Goal: Task Accomplishment & Management: Use online tool/utility

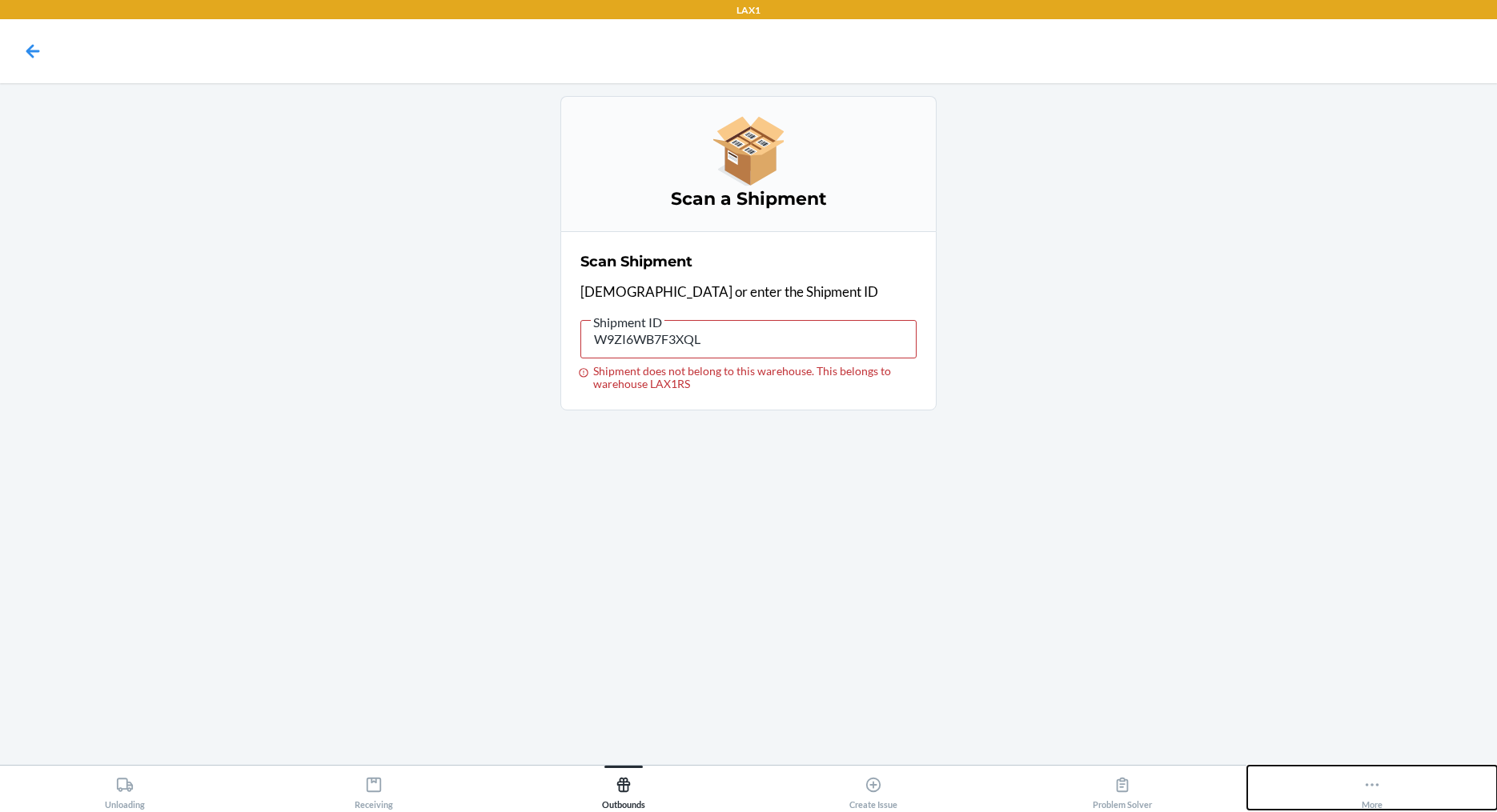
click at [1368, 780] on icon at bounding box center [1371, 784] width 17 height 17
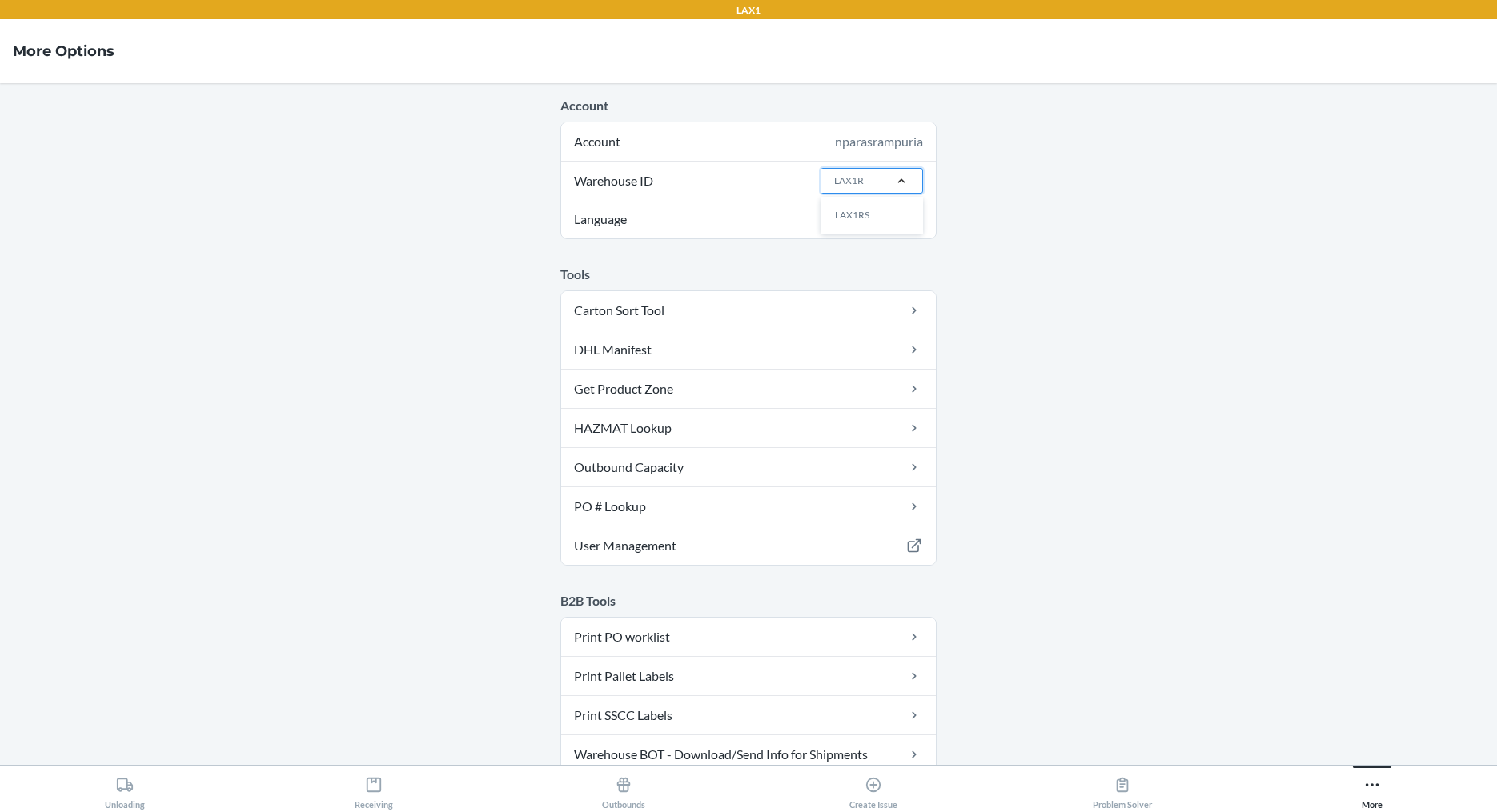
type input "LAX1RS"
click at [853, 209] on div "LAX1RS" at bounding box center [876, 215] width 87 height 30
click at [853, 188] on input "LAX1RS" at bounding box center [852, 180] width 36 height 14
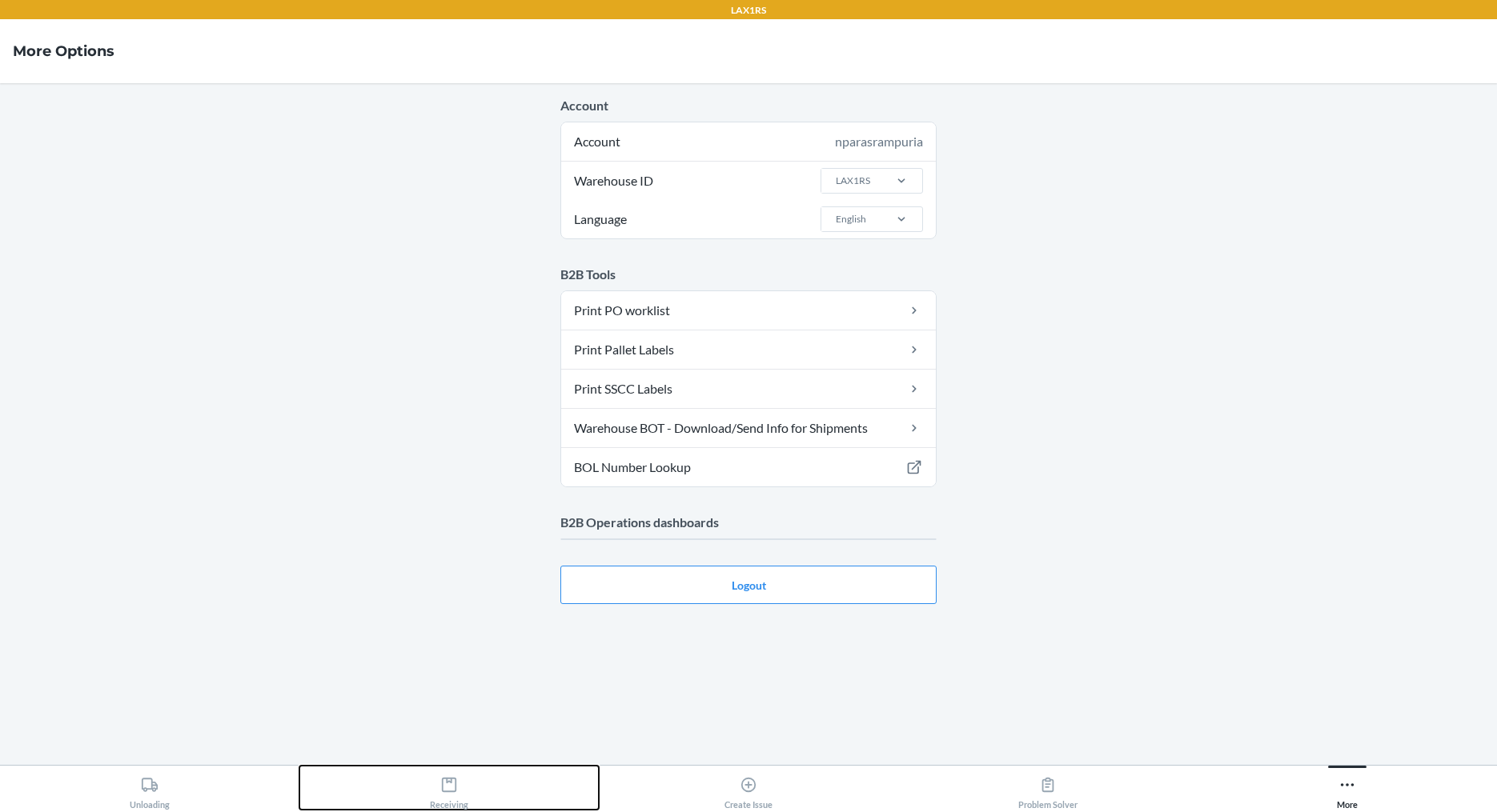
click at [451, 789] on icon at bounding box center [449, 784] width 17 height 17
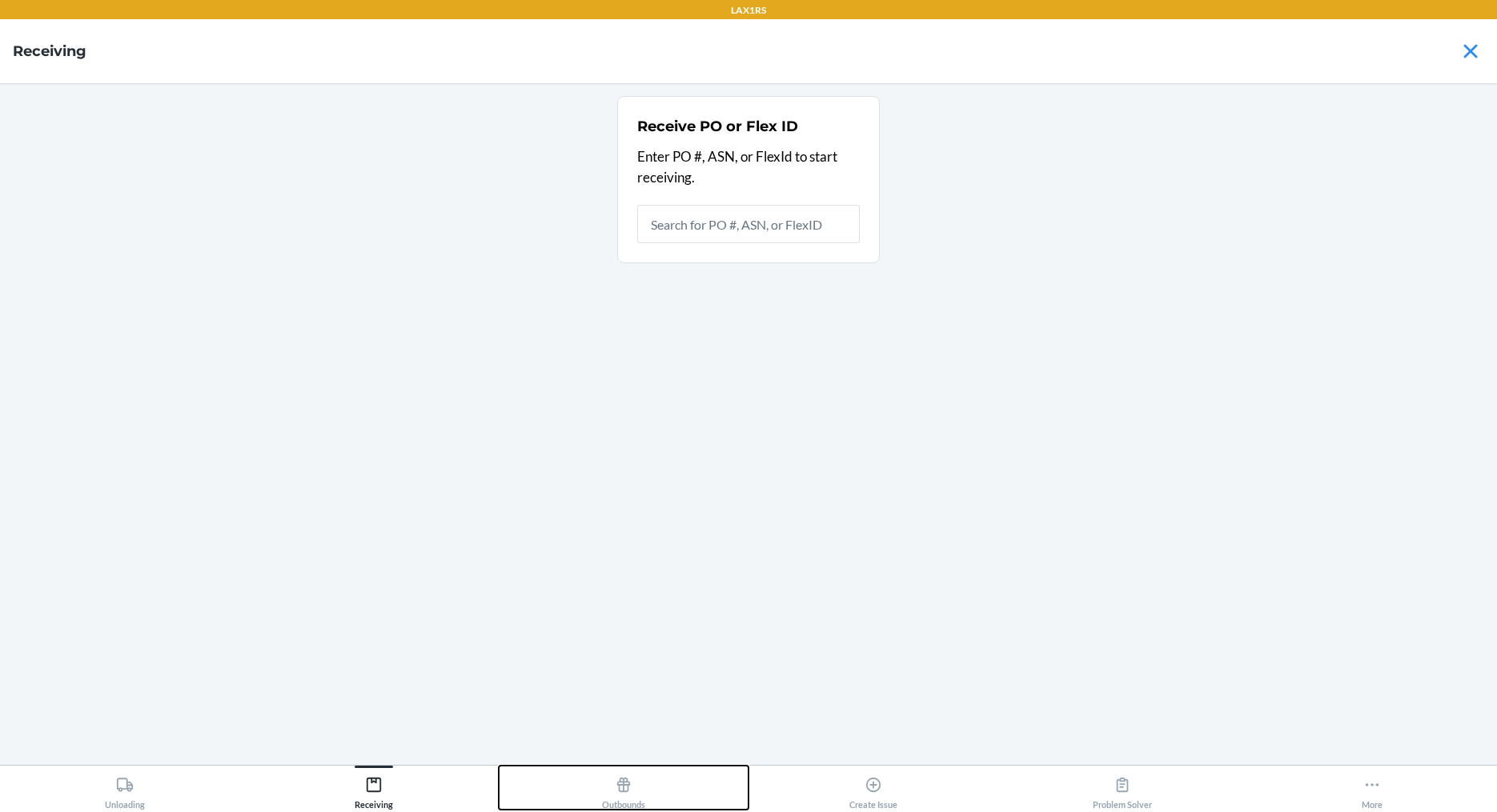
click at [605, 791] on div "Outbounds" at bounding box center [623, 789] width 43 height 40
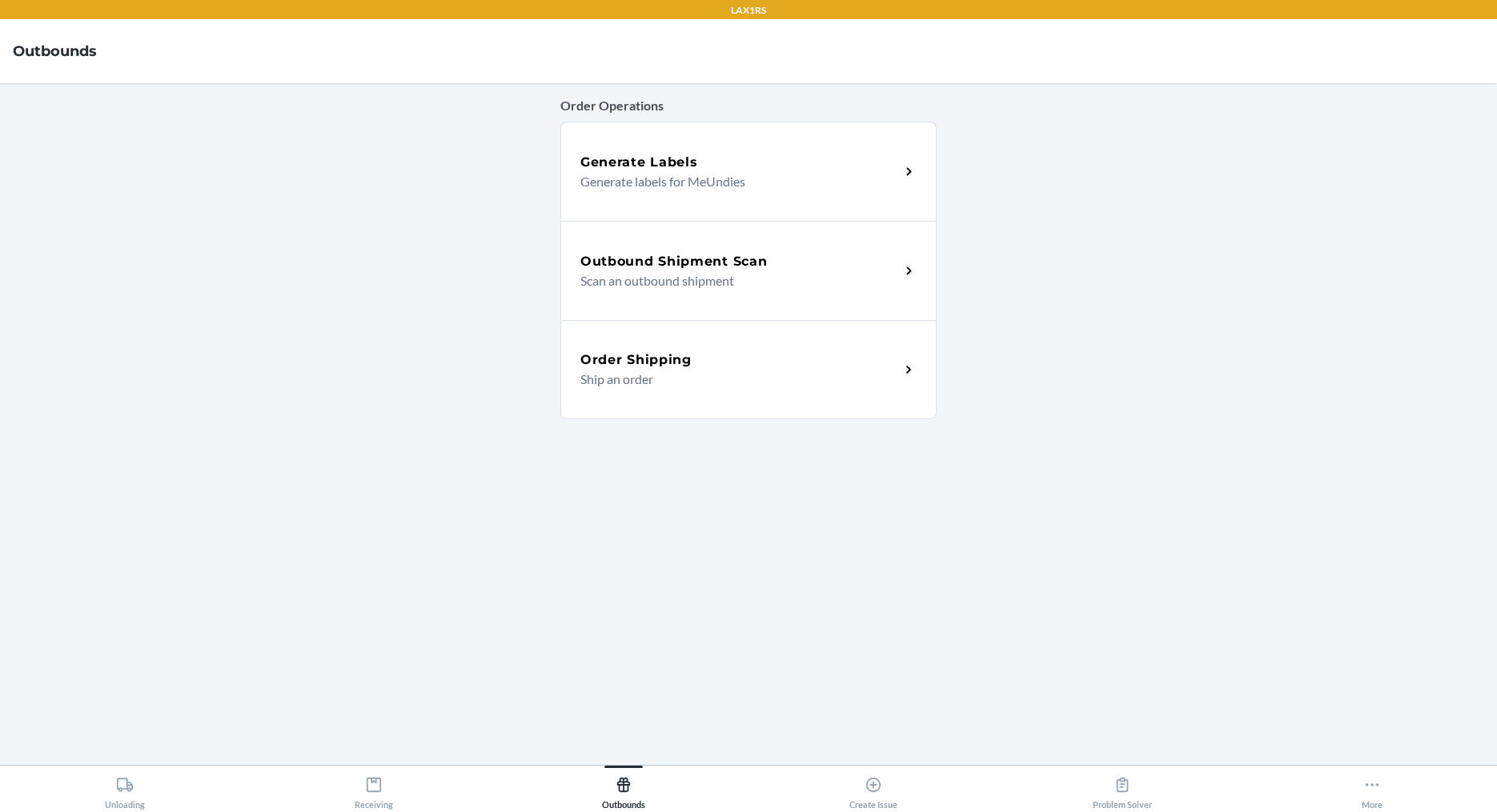
click at [680, 260] on h5 "Outbound Shipment Scan" at bounding box center [674, 261] width 187 height 19
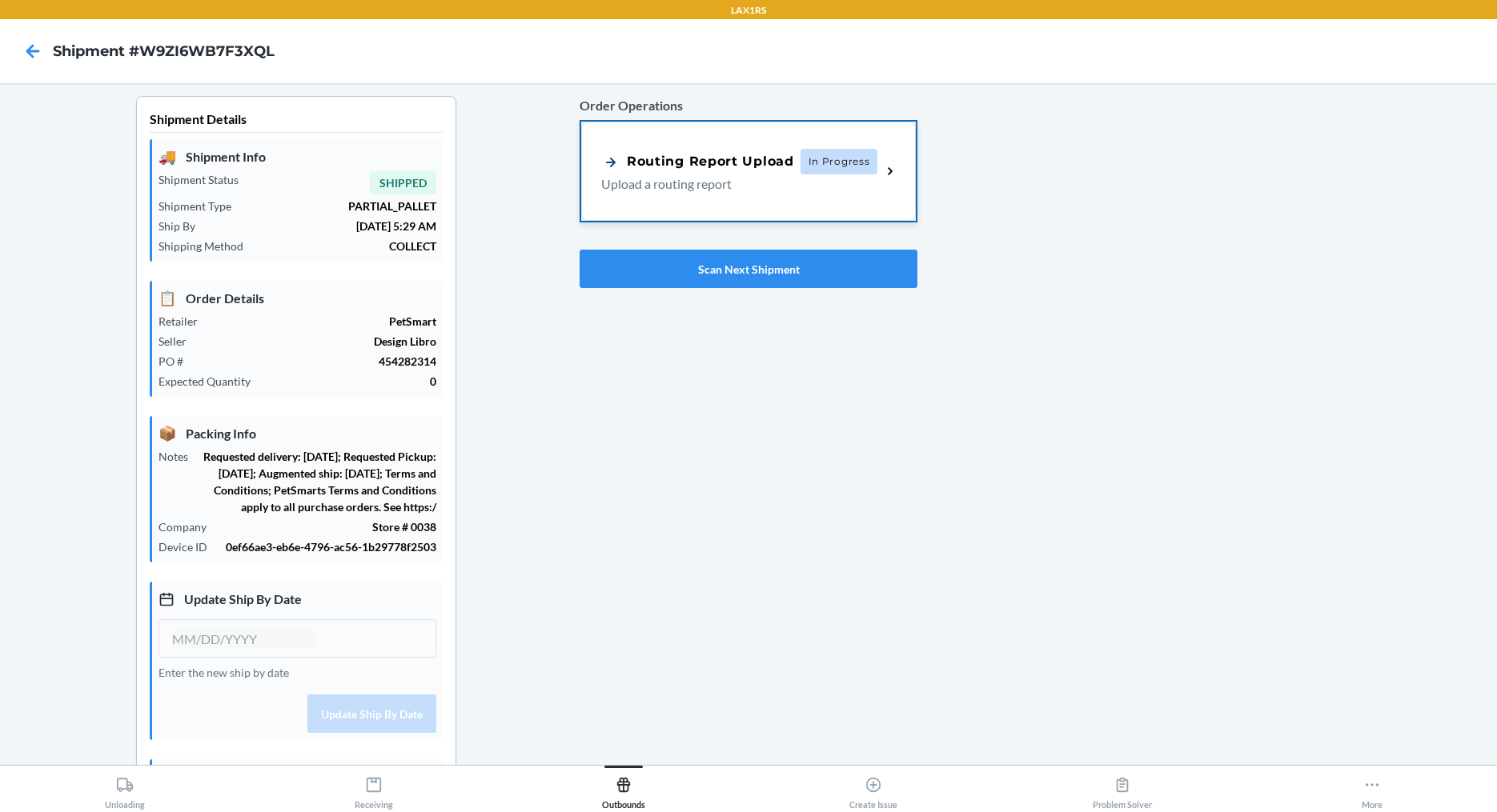
click at [868, 179] on div "Routing Report Upload In Progress Upload a routing report" at bounding box center [741, 171] width 280 height 45
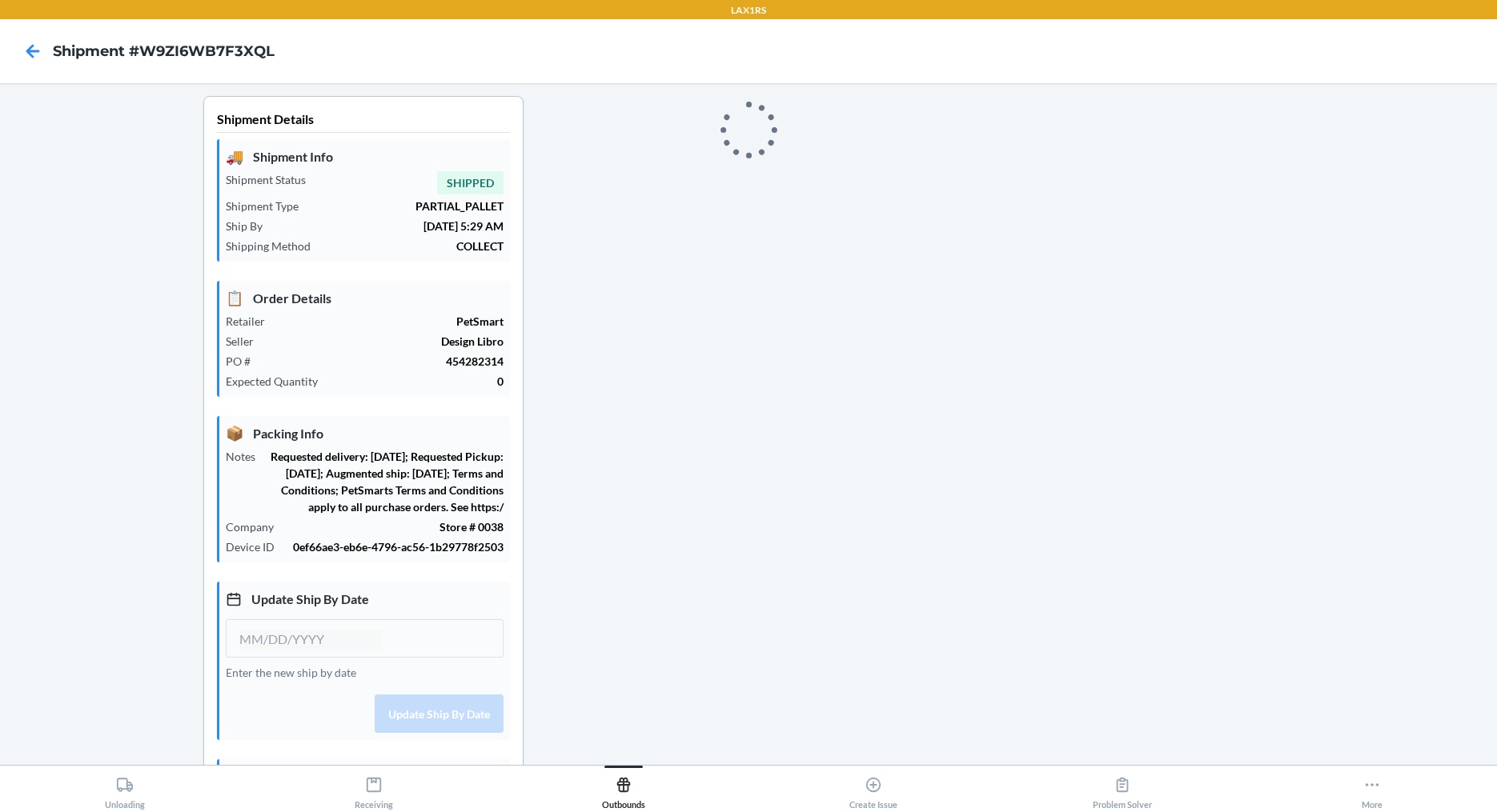
type input "[DATE]"
click at [33, 52] on icon at bounding box center [32, 51] width 28 height 28
